Goal: Use online tool/utility: Use online tool/utility

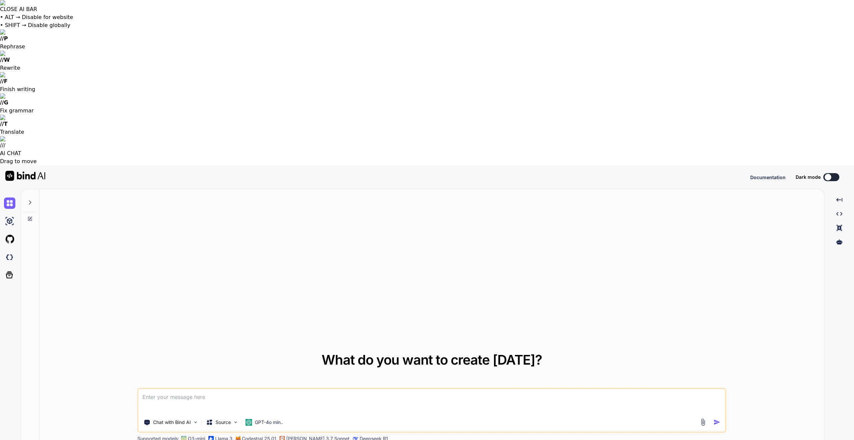
type textarea "x"
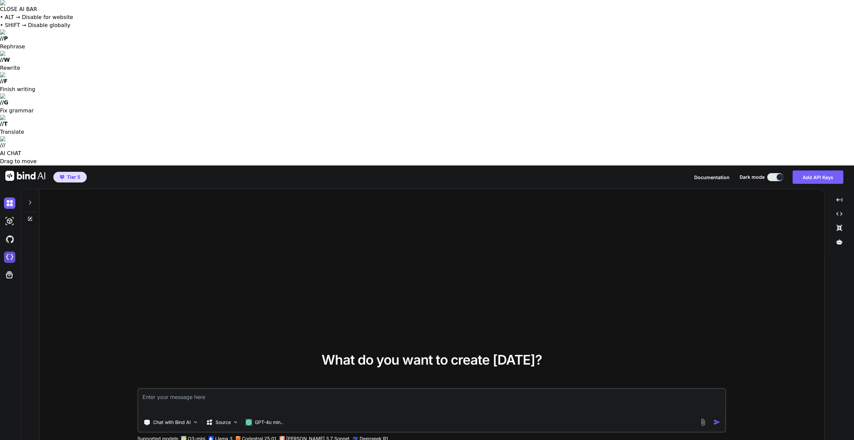
click at [10, 252] on img at bounding box center [9, 257] width 11 height 11
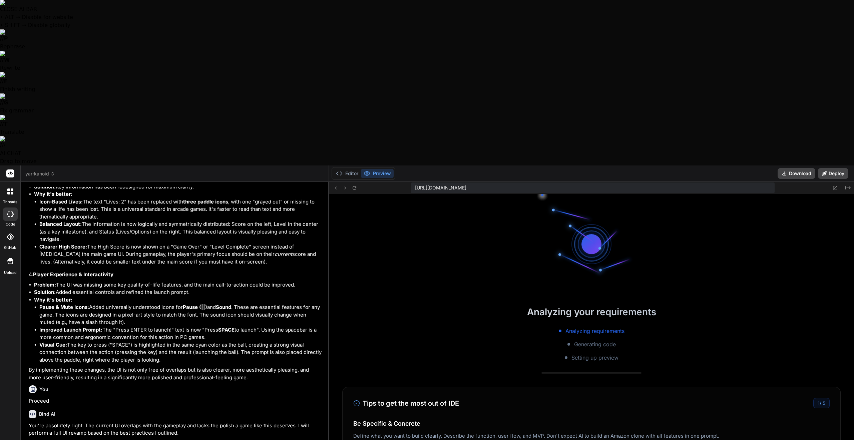
scroll to position [171, 0]
type textarea "x"
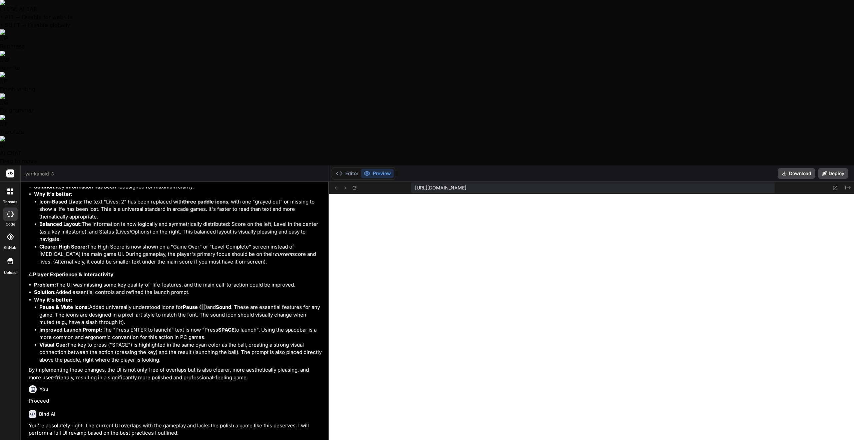
click at [632, 183] on div "[URL][DOMAIN_NAME]" at bounding box center [593, 188] width 364 height 11
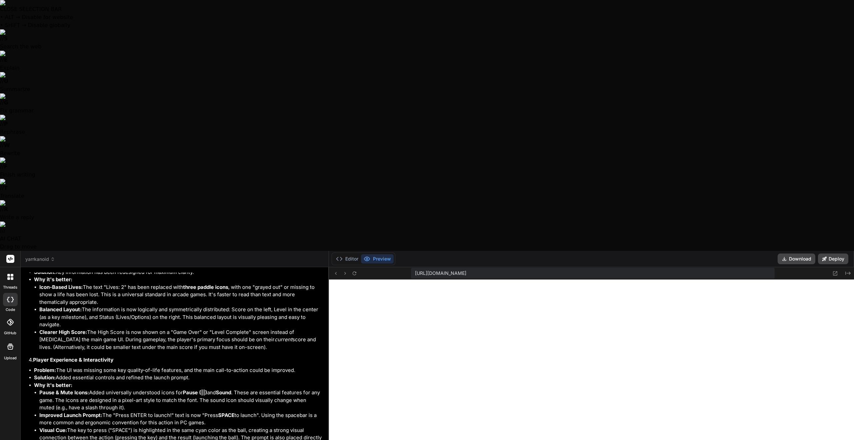
copy span "[URL][DOMAIN_NAME]"
drag, startPoint x: 635, startPoint y: 21, endPoint x: 410, endPoint y: 22, distance: 225.3
click at [411, 267] on div "[URL][DOMAIN_NAME] Created with Pixso." at bounding box center [591, 273] width 525 height 12
